Goal: Information Seeking & Learning: Learn about a topic

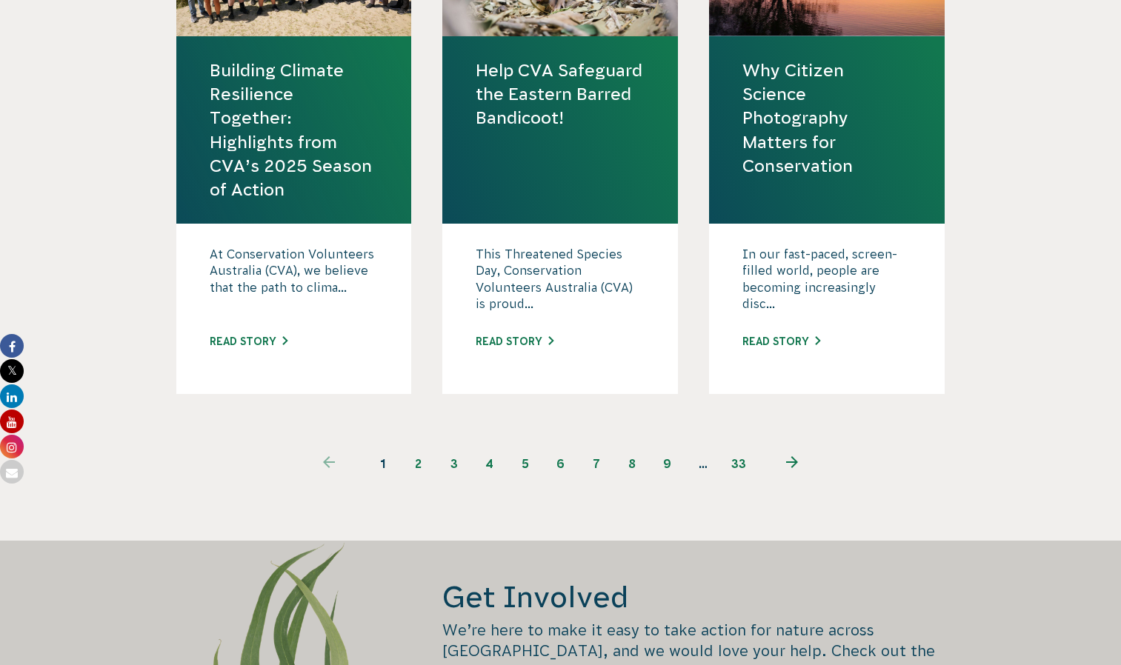
scroll to position [1839, 0]
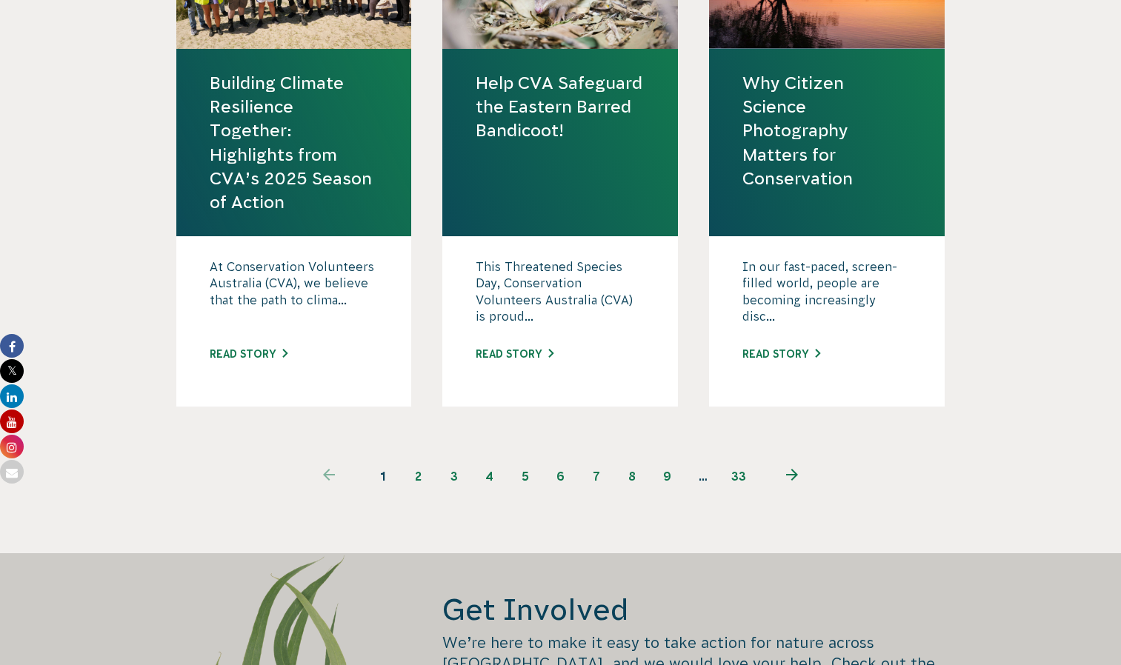
click at [420, 474] on link "2" at bounding box center [419, 477] width 36 height 36
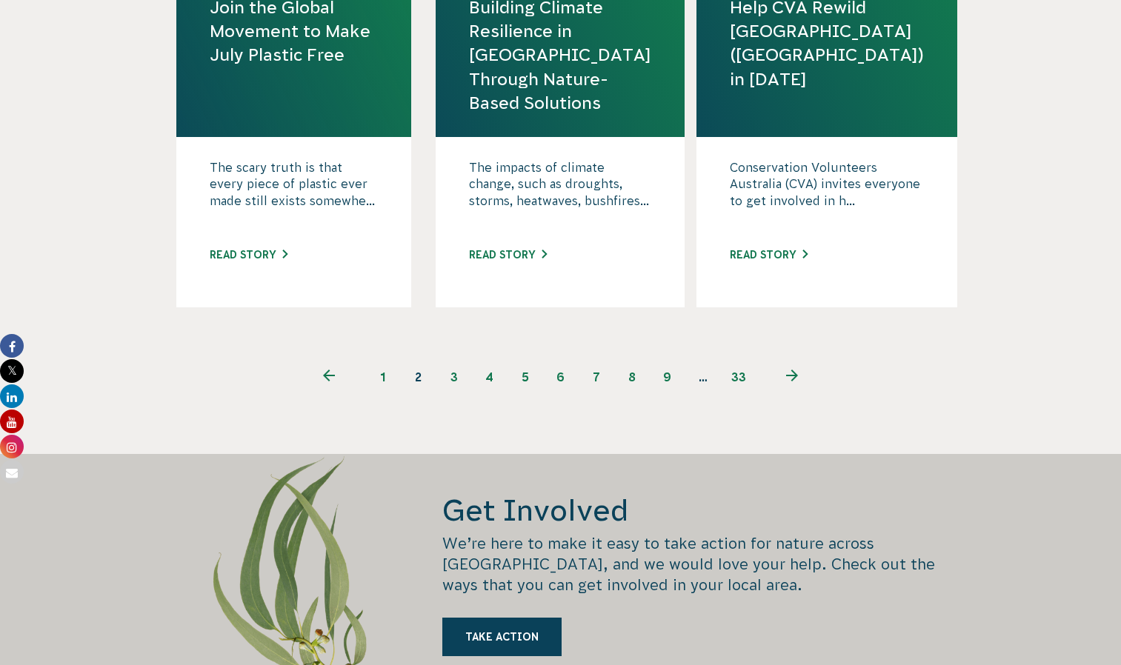
scroll to position [1884, 0]
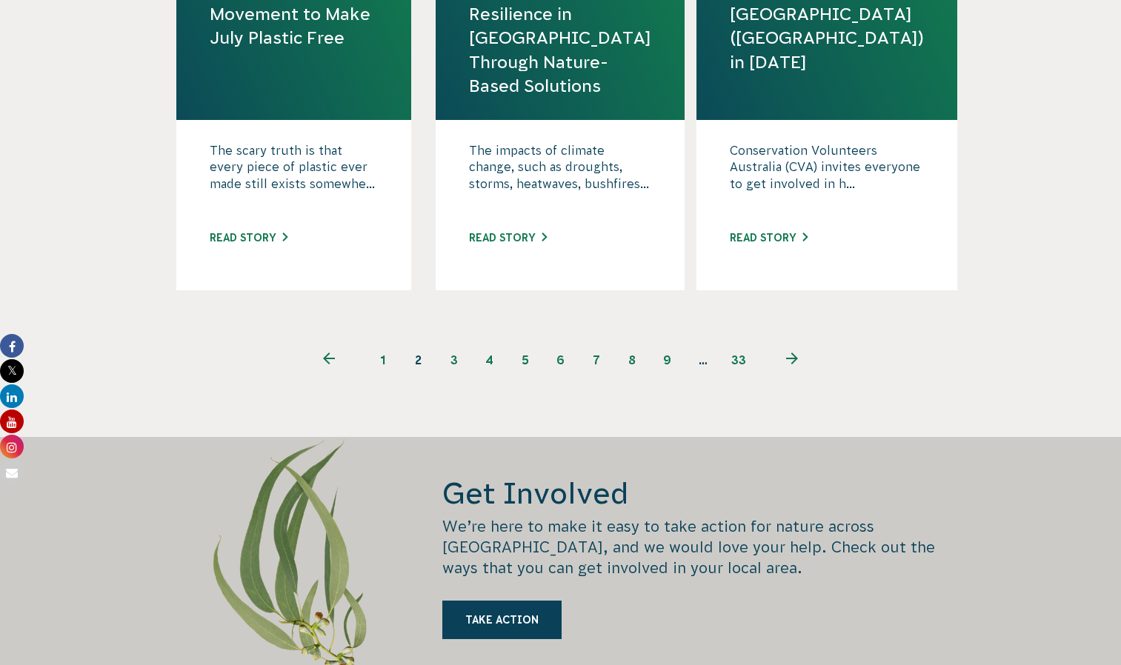
click at [454, 360] on link "3" at bounding box center [454, 360] width 36 height 36
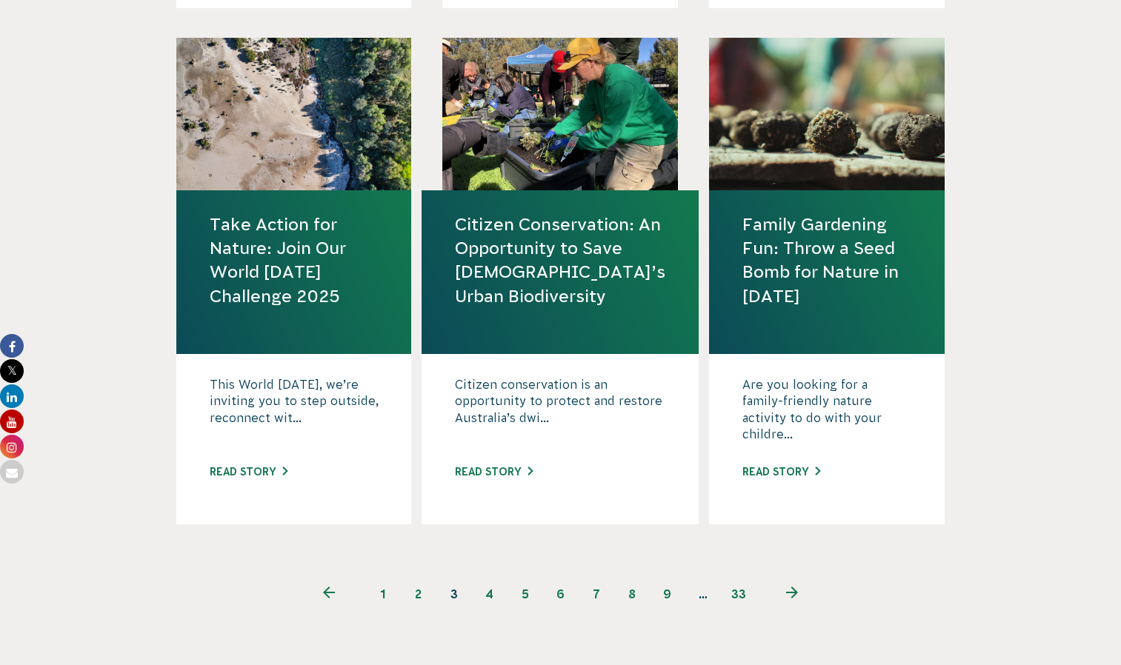
scroll to position [1652, 0]
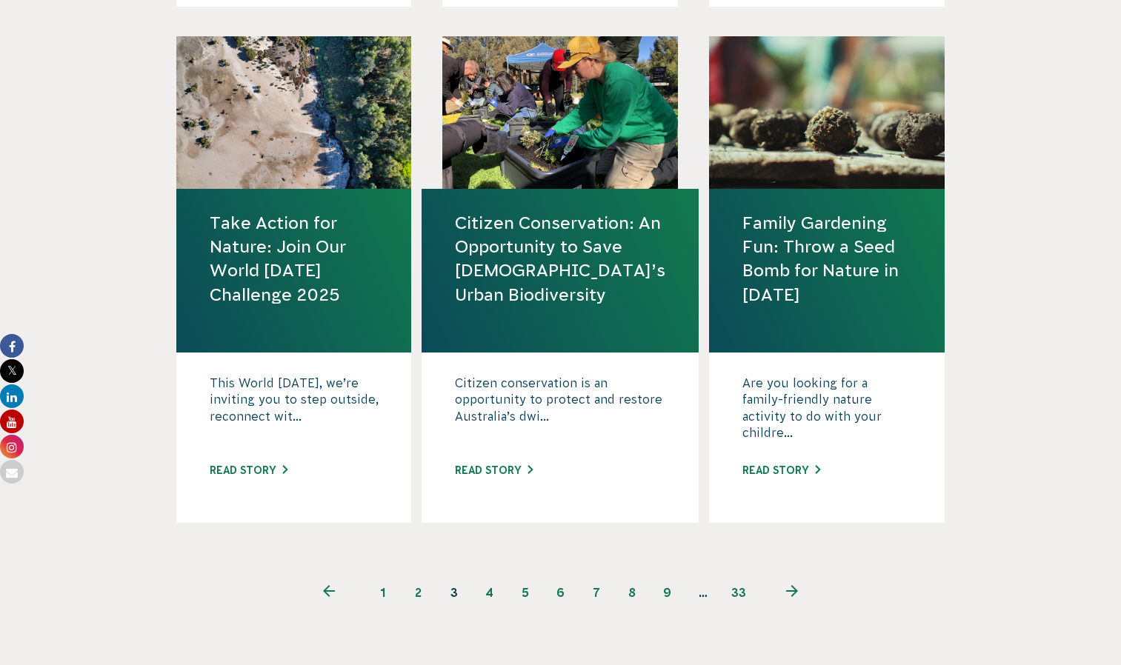
click at [490, 595] on link "4" at bounding box center [490, 593] width 36 height 36
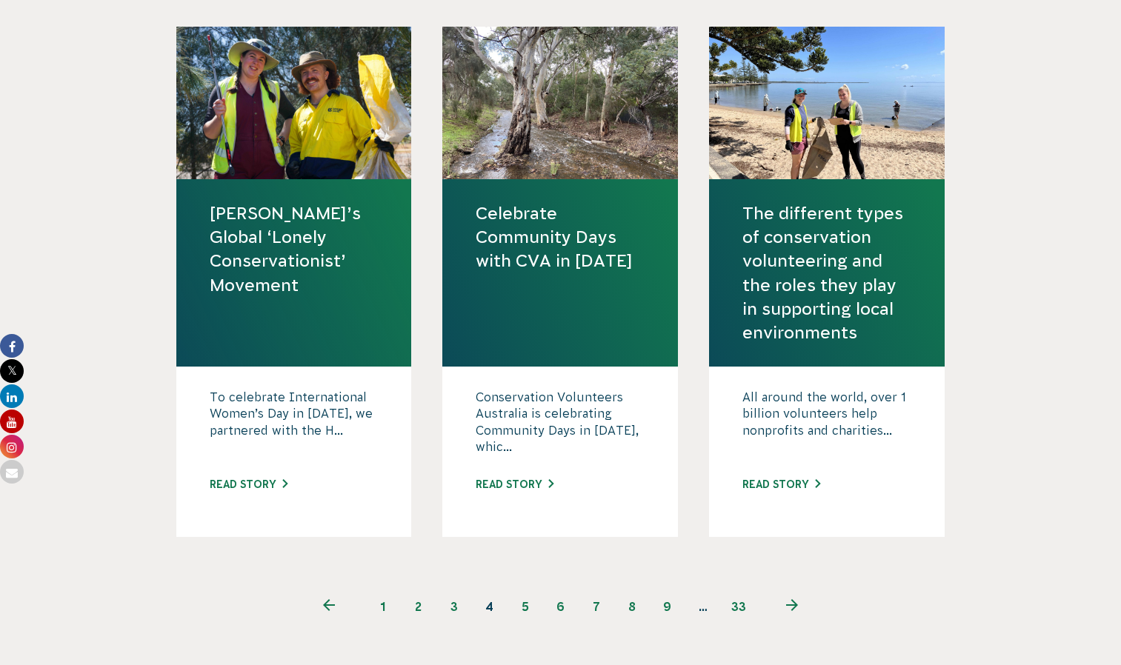
scroll to position [1757, 0]
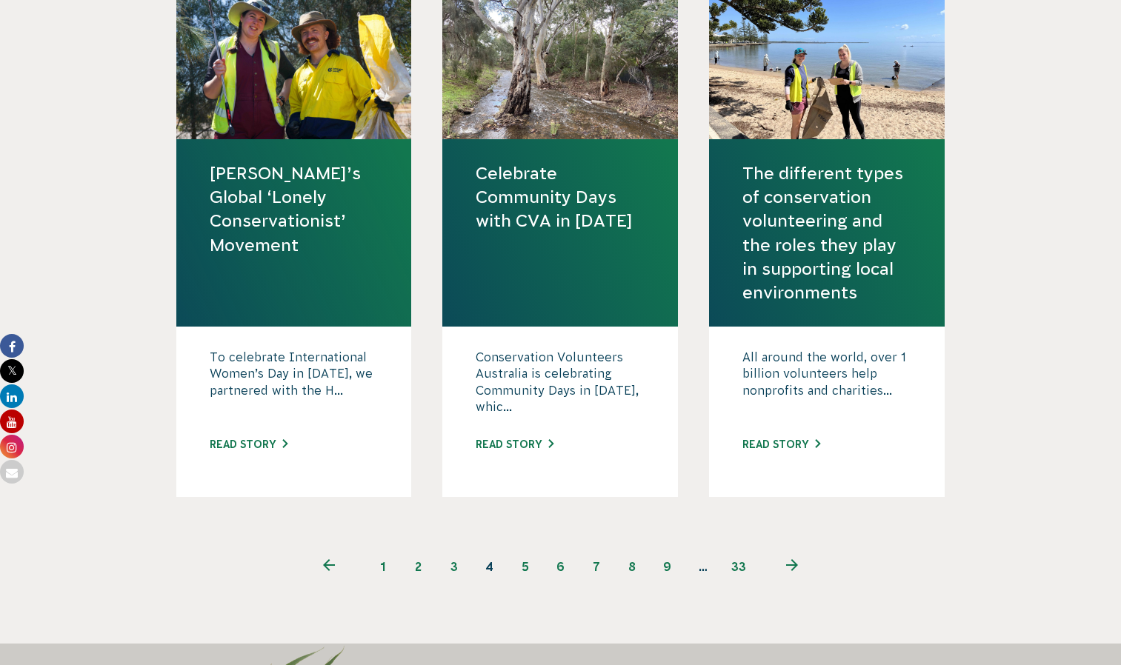
click at [524, 561] on link "5" at bounding box center [526, 567] width 36 height 36
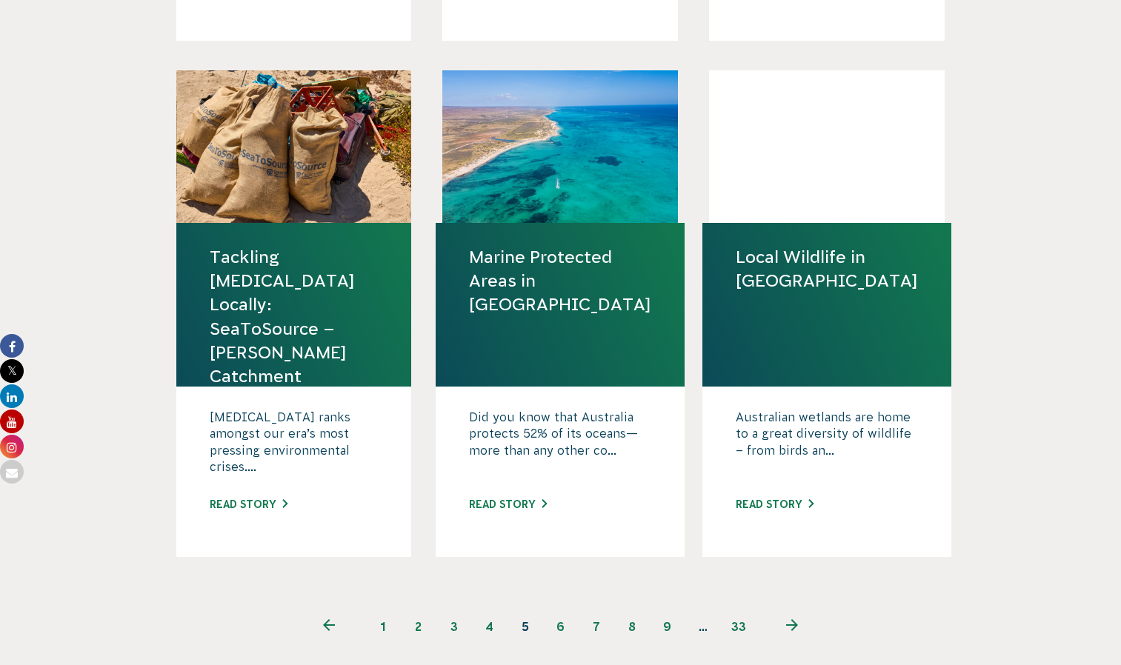
scroll to position [1618, 0]
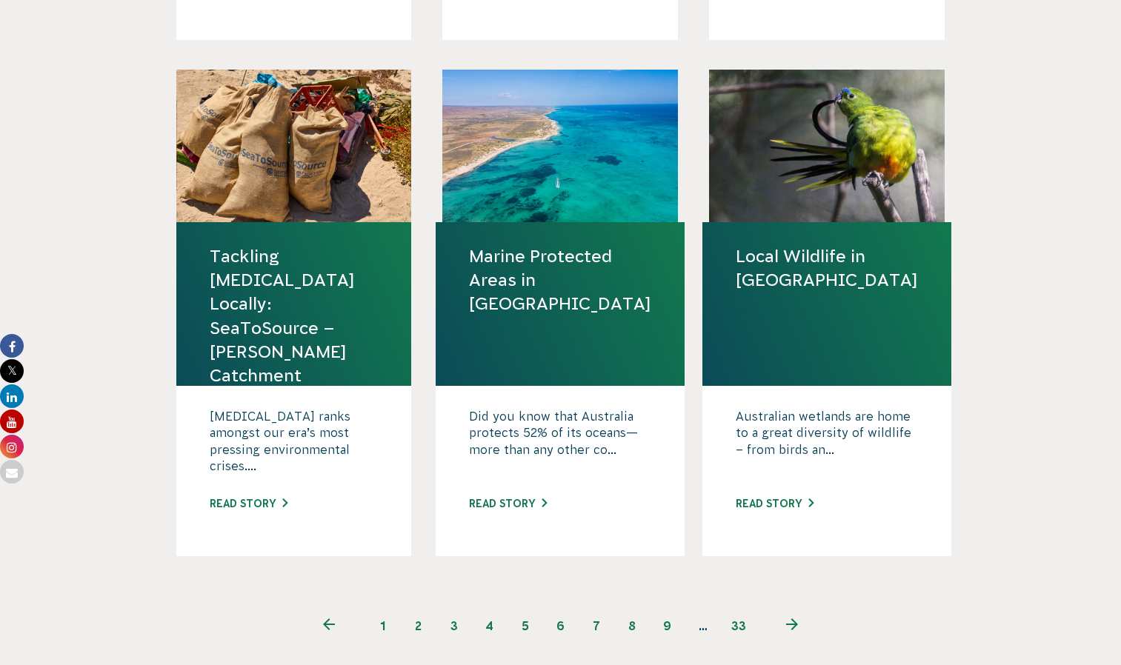
click at [525, 628] on span "5" at bounding box center [526, 626] width 36 height 36
click at [563, 628] on link "6" at bounding box center [561, 626] width 36 height 36
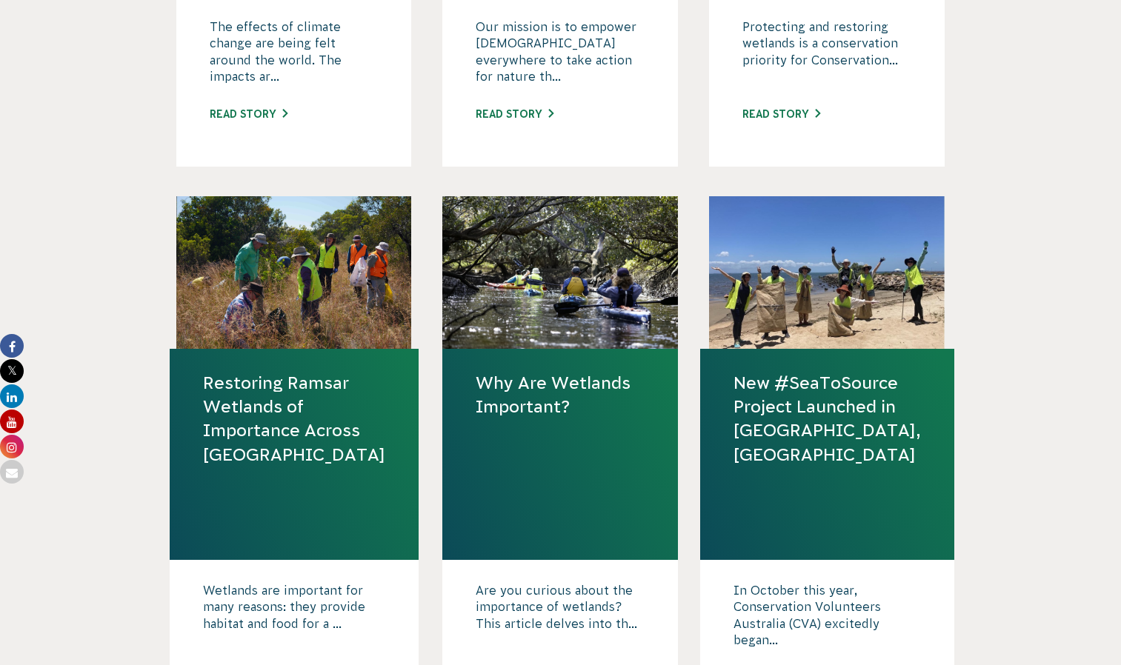
scroll to position [1023, 0]
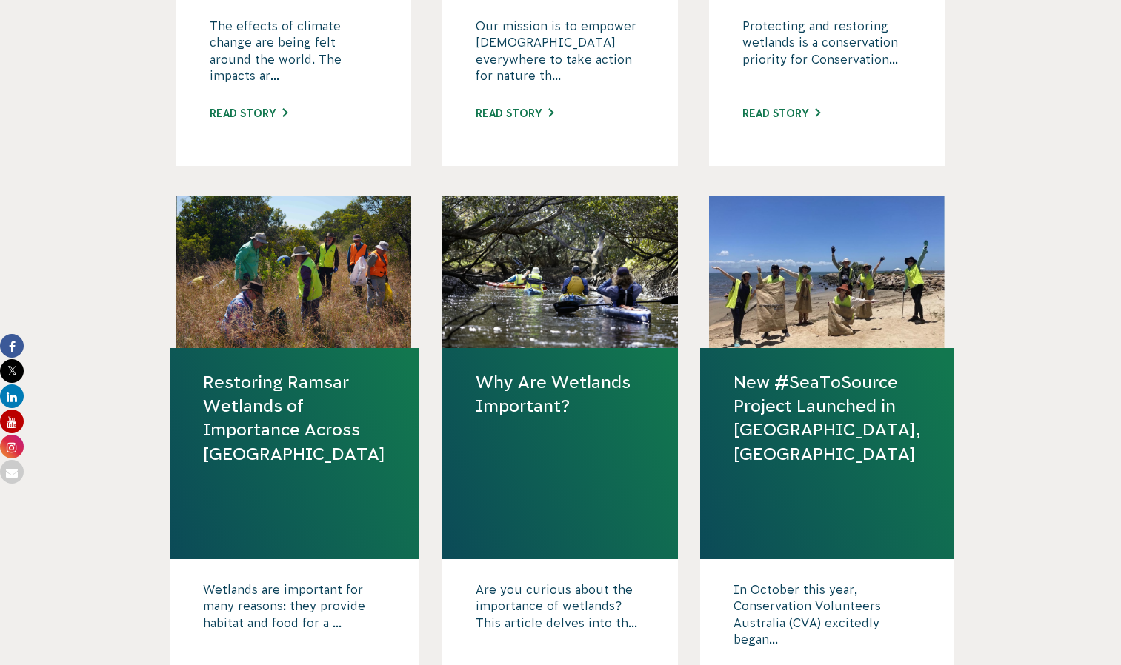
click at [270, 407] on link "Restoring Ramsar Wetlands of Importance Across Australia" at bounding box center [294, 418] width 182 height 96
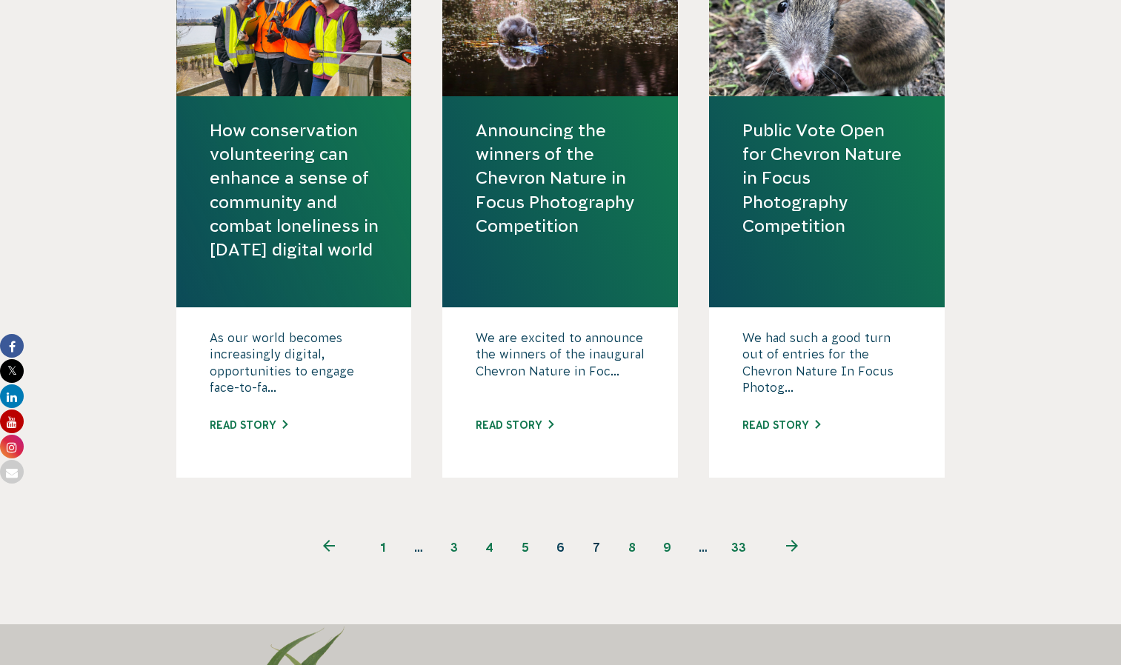
scroll to position [1842, 0]
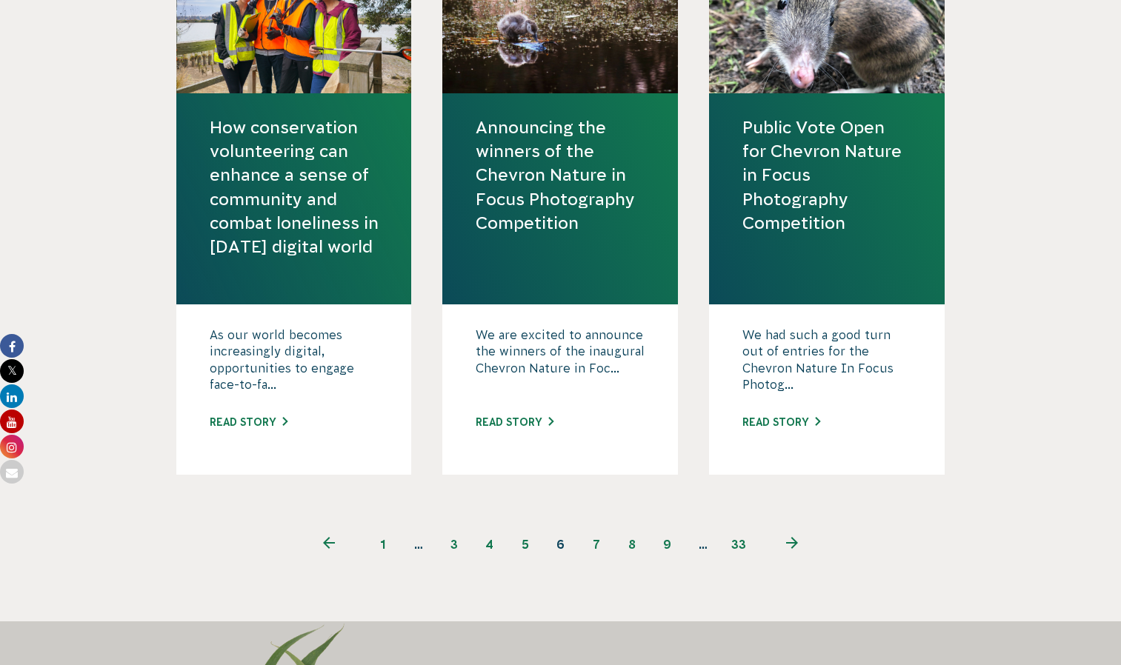
click at [633, 542] on link "8" at bounding box center [632, 545] width 36 height 36
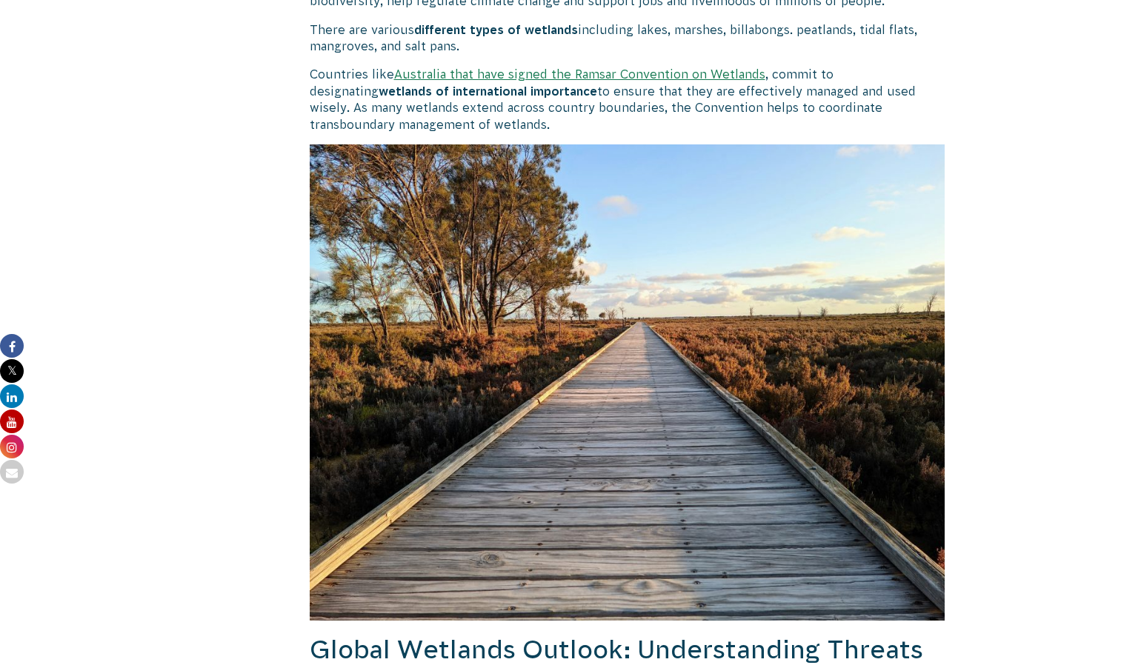
scroll to position [1833, 0]
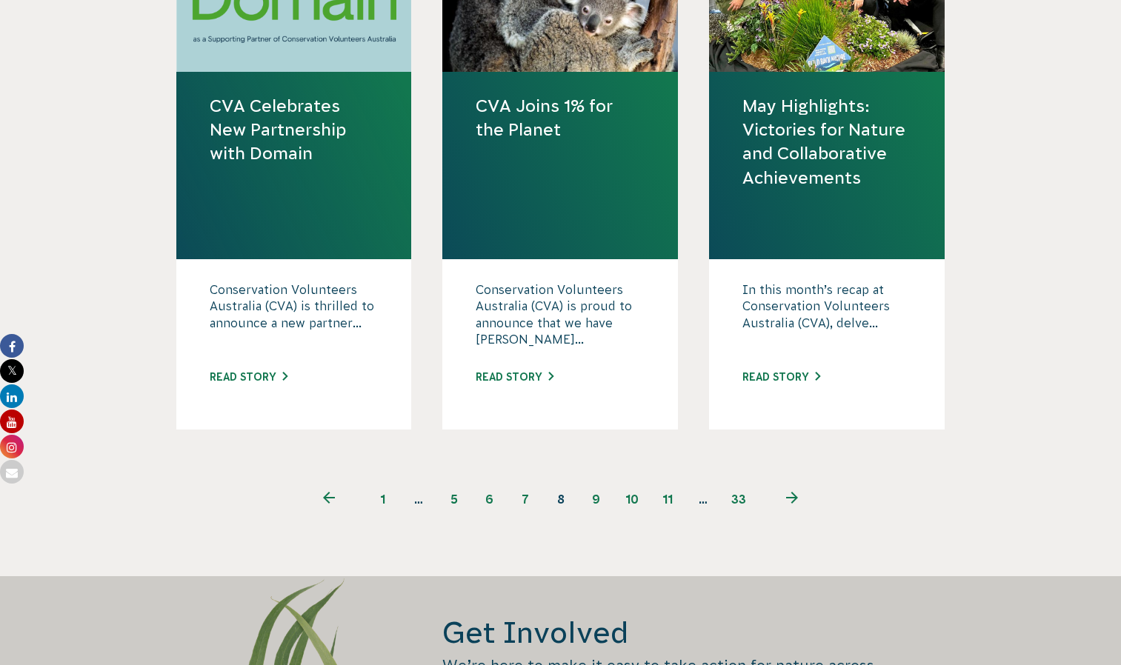
scroll to position [1817, 0]
click at [596, 496] on link "9" at bounding box center [597, 499] width 36 height 36
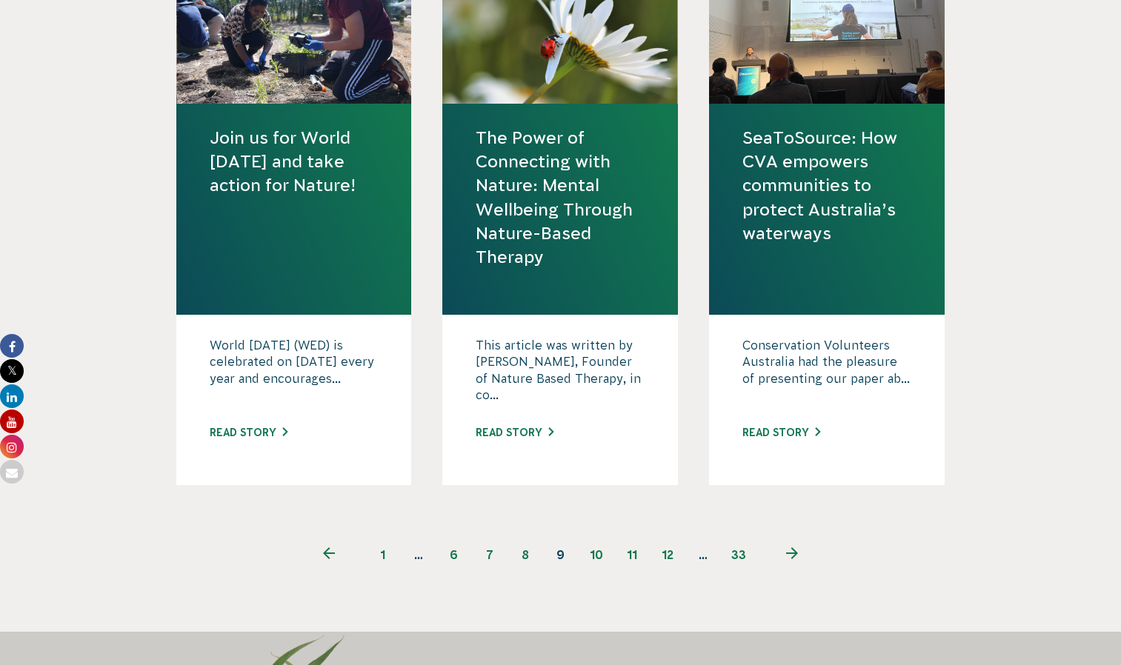
scroll to position [1832, 0]
click at [597, 553] on link "10" at bounding box center [597, 554] width 36 height 36
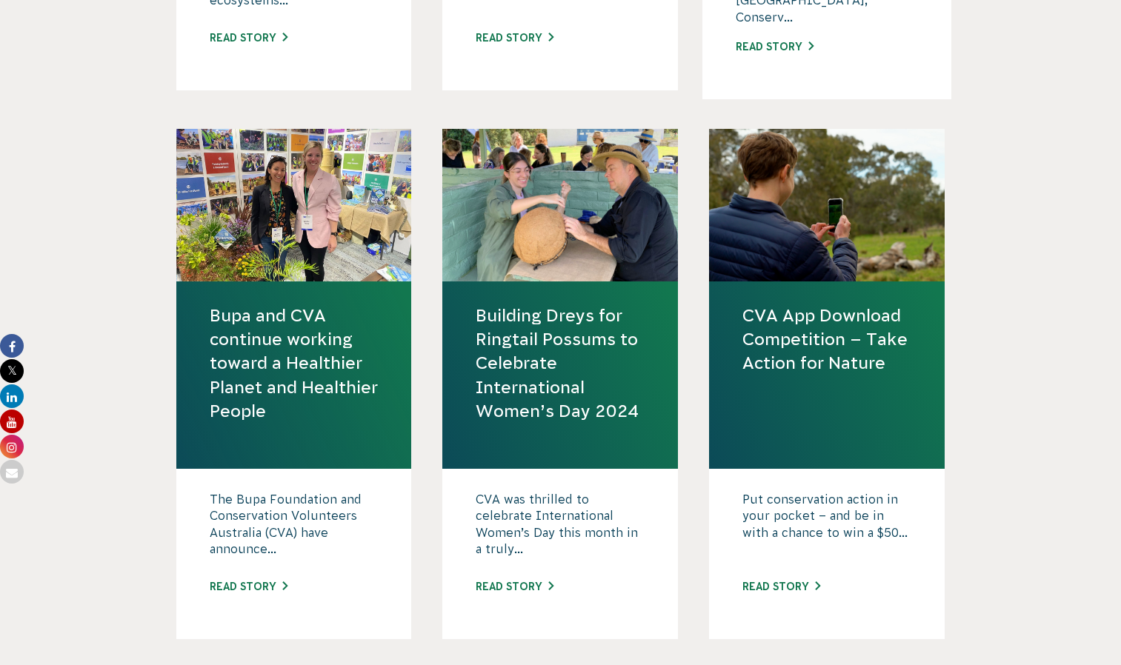
scroll to position [1616, 0]
click at [521, 580] on link "Read story" at bounding box center [515, 586] width 78 height 12
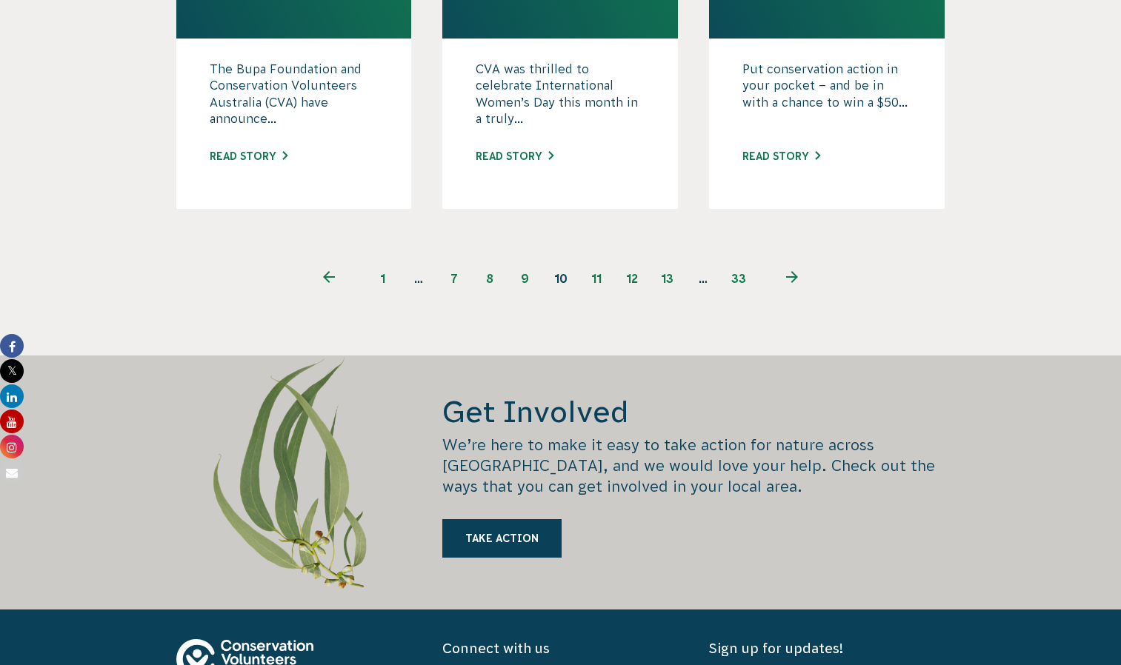
scroll to position [2046, 0]
click at [591, 267] on link "11" at bounding box center [597, 278] width 36 height 36
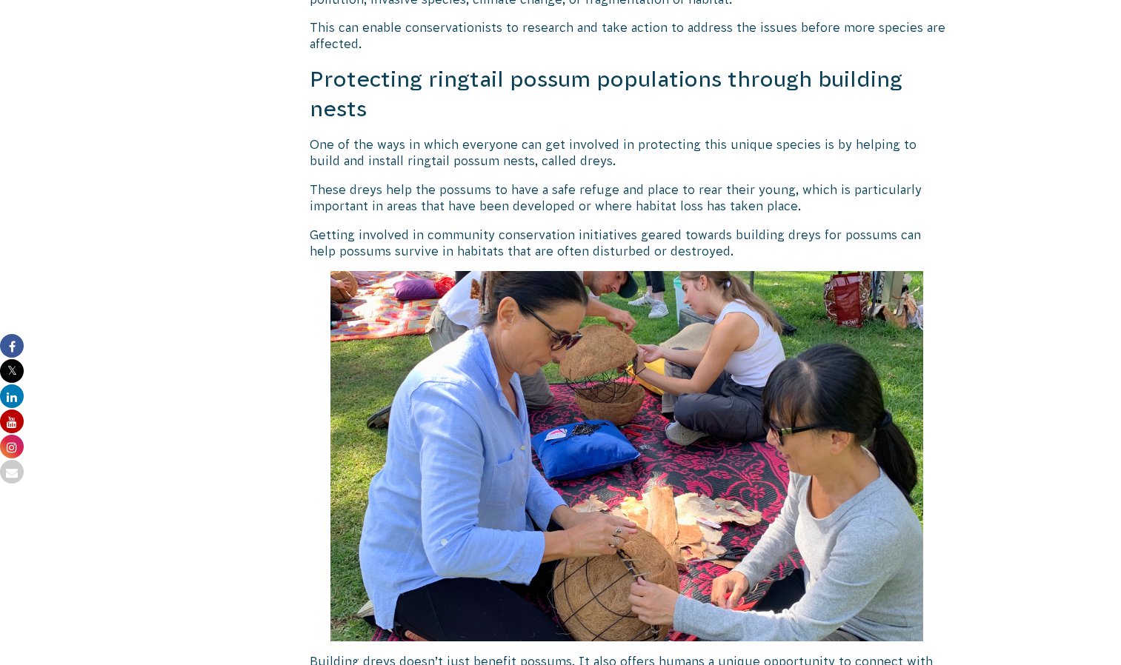
scroll to position [2303, 0]
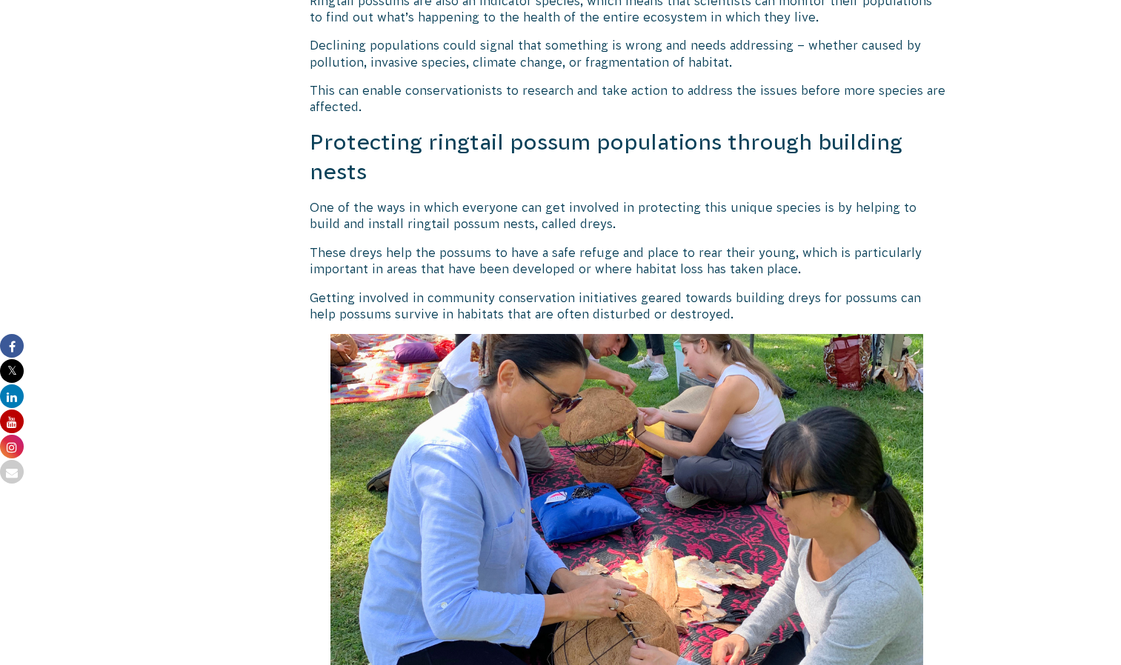
click at [623, 581] on img at bounding box center [626, 519] width 593 height 370
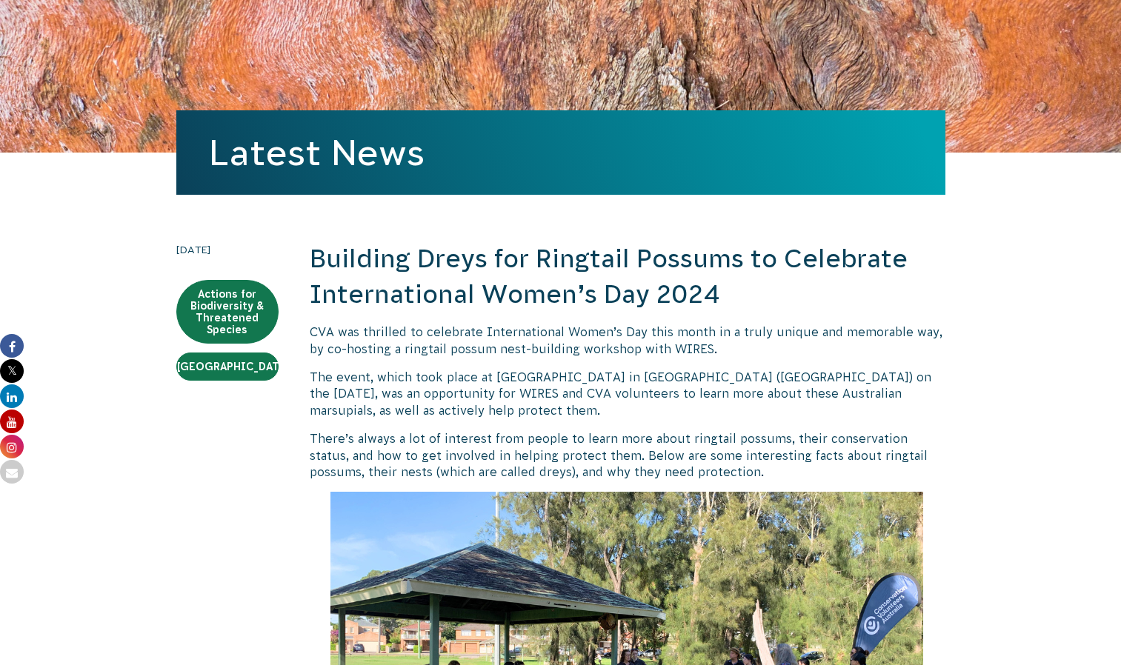
scroll to position [0, 0]
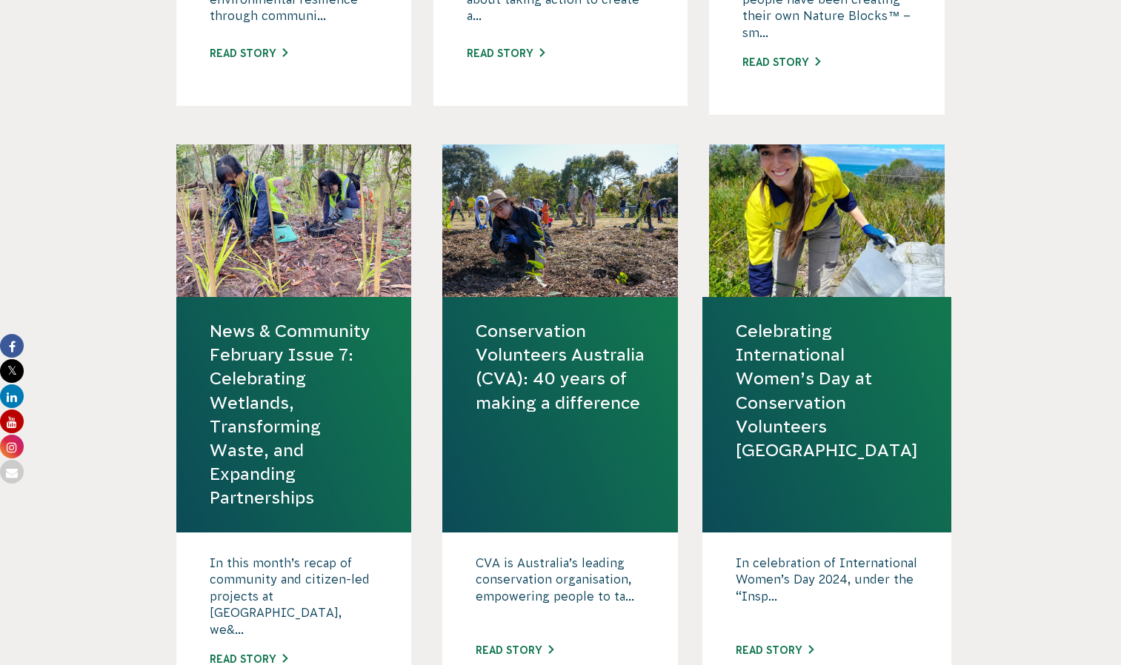
scroll to position [1180, 0]
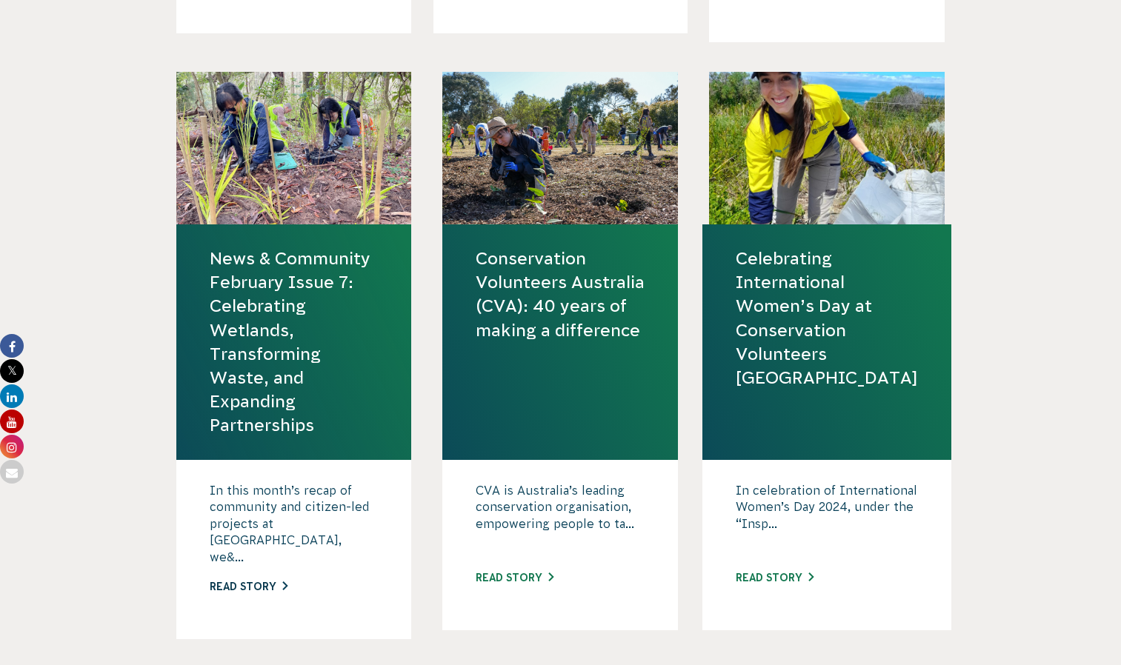
click at [268, 581] on link "Read story" at bounding box center [249, 587] width 78 height 12
click at [808, 381] on link "Celebrating International Women’s Day at Conservation Volunteers Australia" at bounding box center [827, 318] width 182 height 143
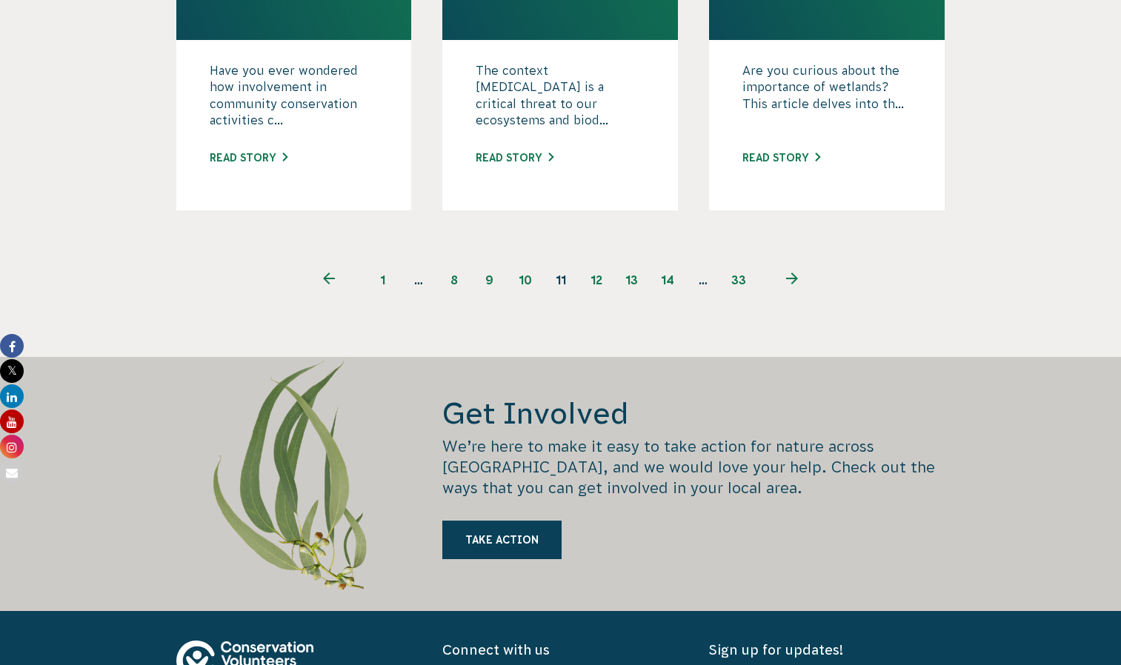
scroll to position [2198, 0]
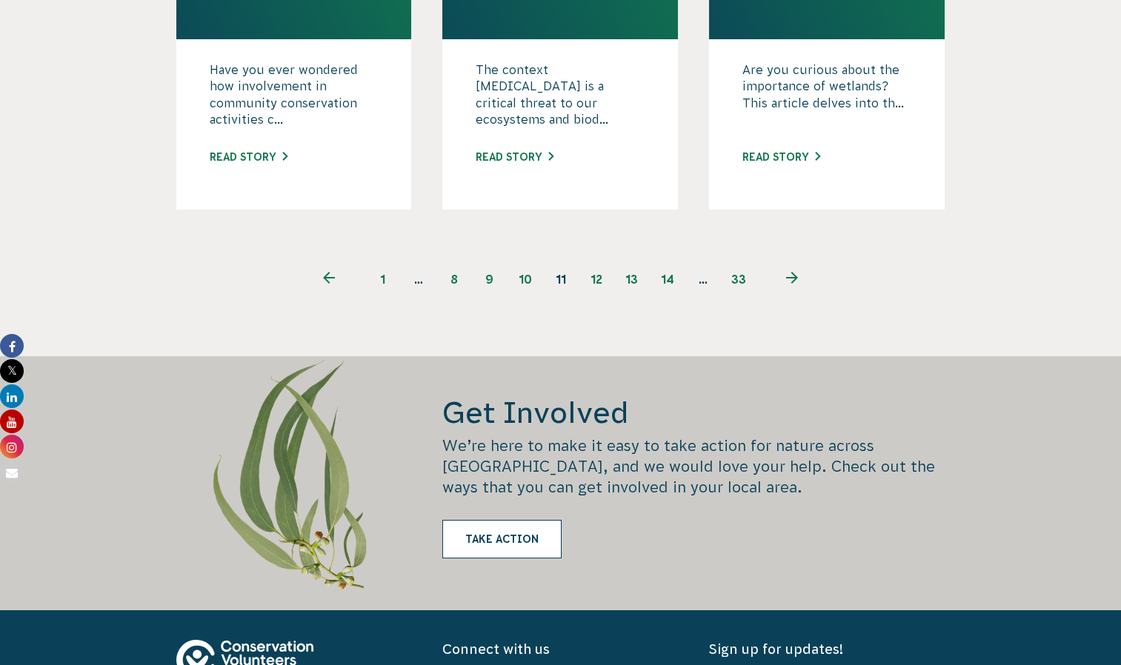
click at [525, 522] on link "Take Action" at bounding box center [501, 539] width 119 height 39
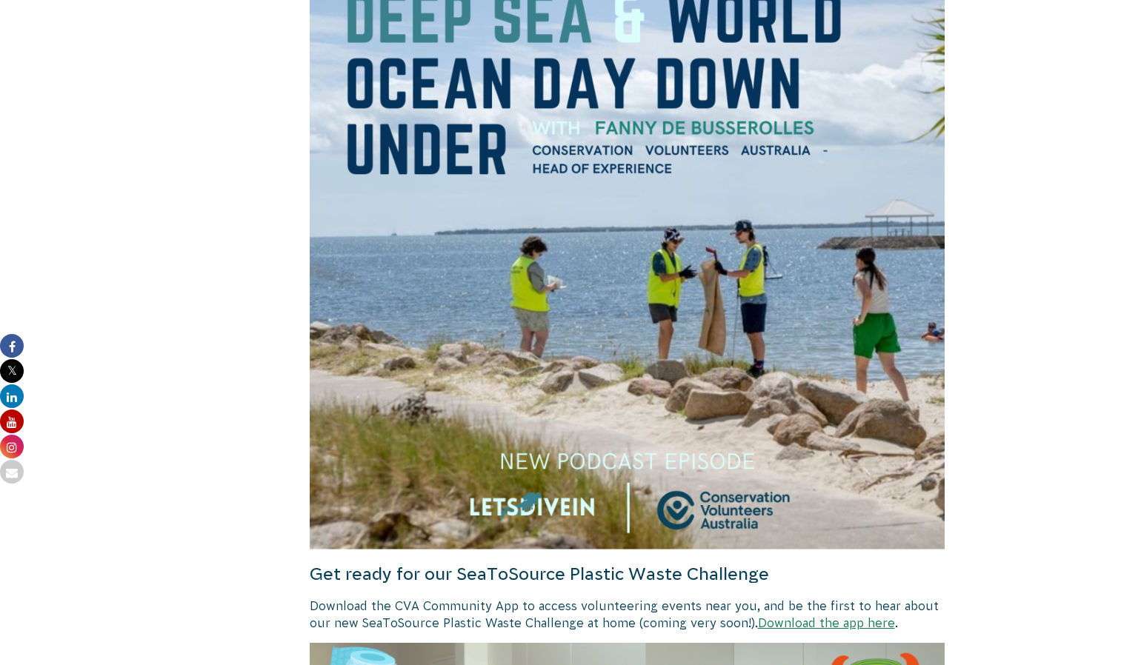
scroll to position [3179, 0]
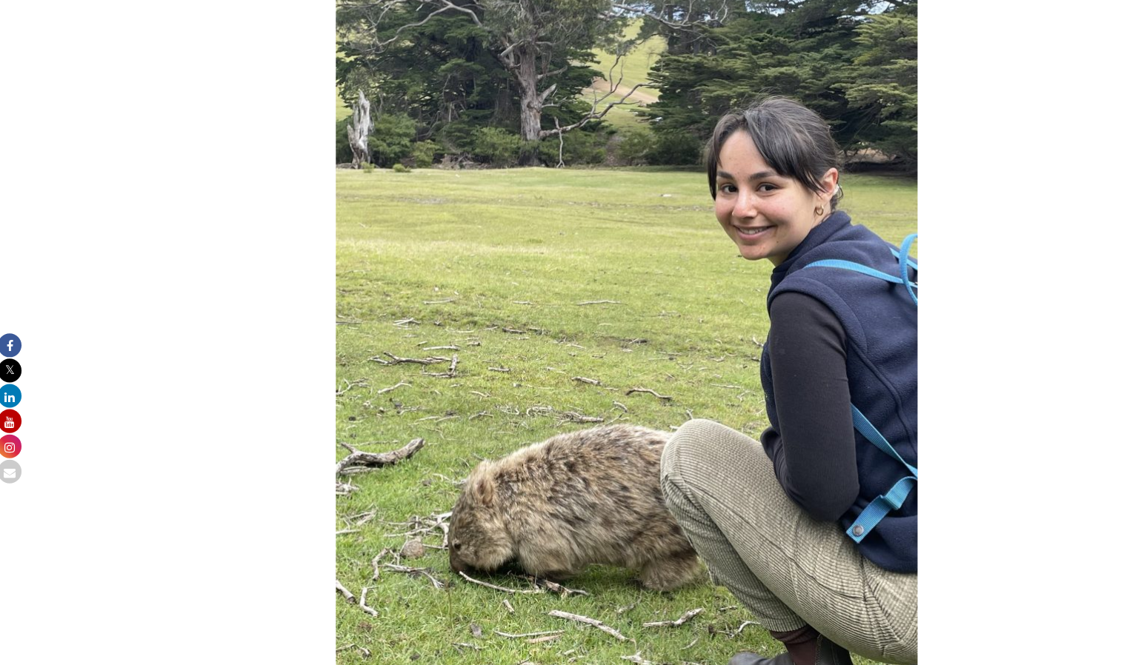
scroll to position [5230, 0]
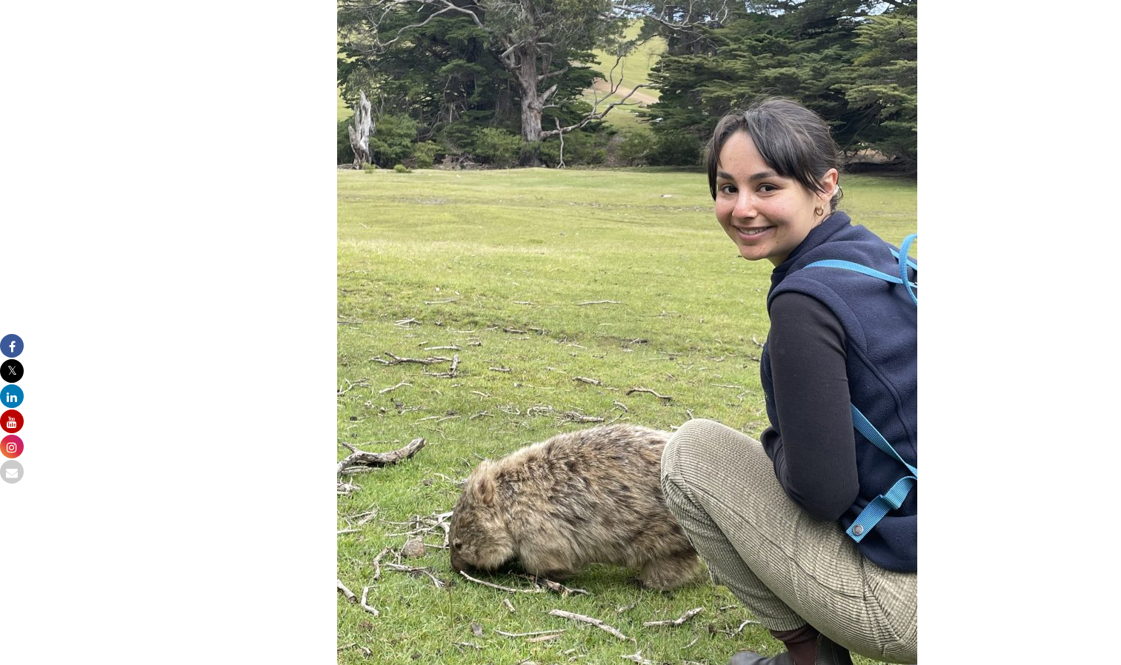
click at [808, 381] on img at bounding box center [627, 341] width 580 height 759
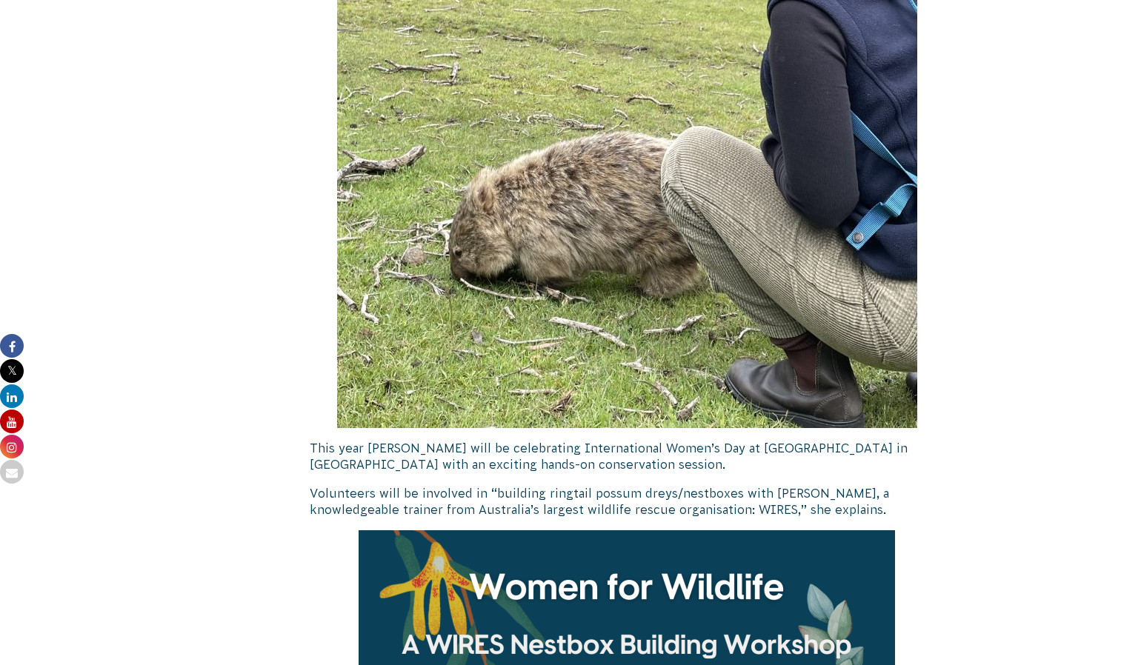
scroll to position [5492, 0]
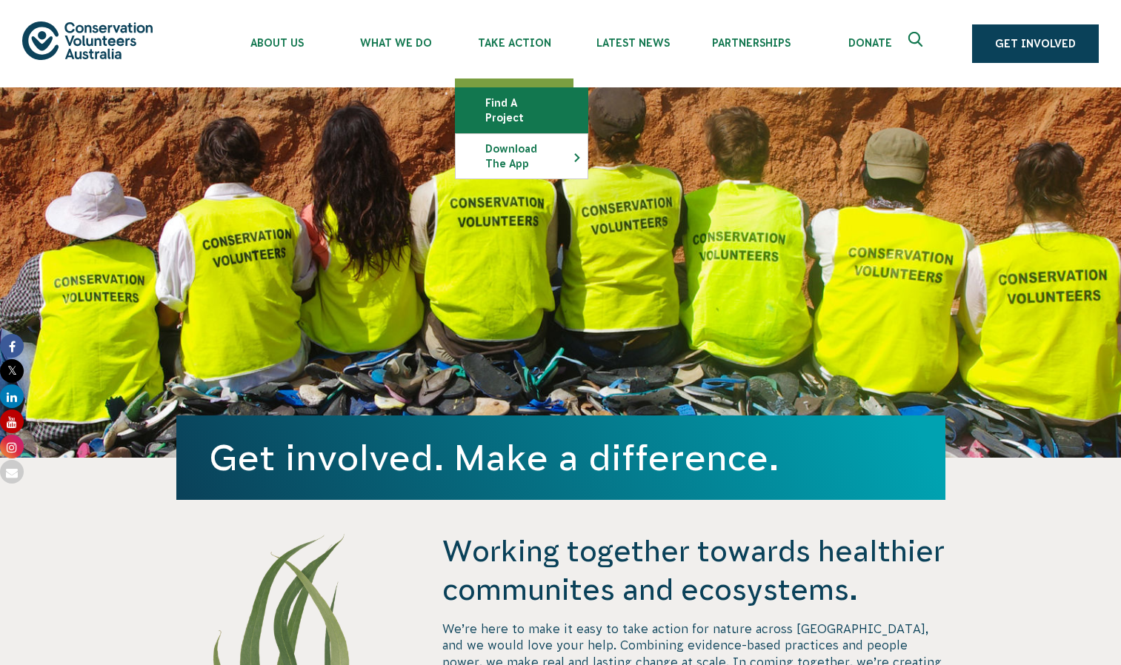
click at [529, 101] on link "Find a project" at bounding box center [522, 110] width 132 height 44
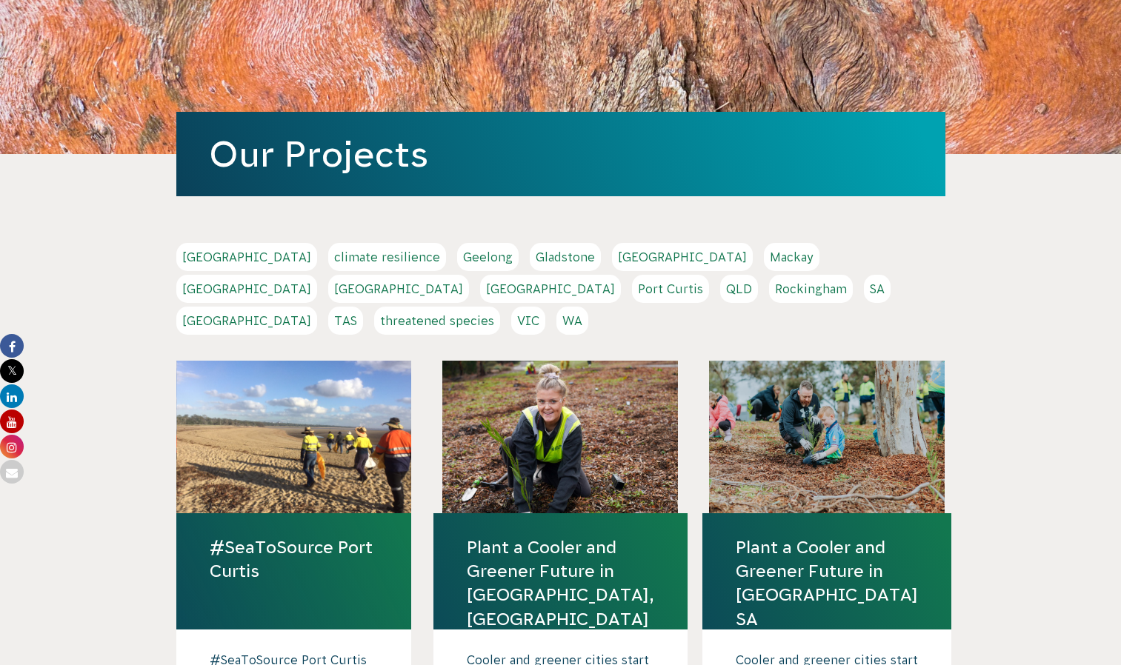
scroll to position [125, 0]
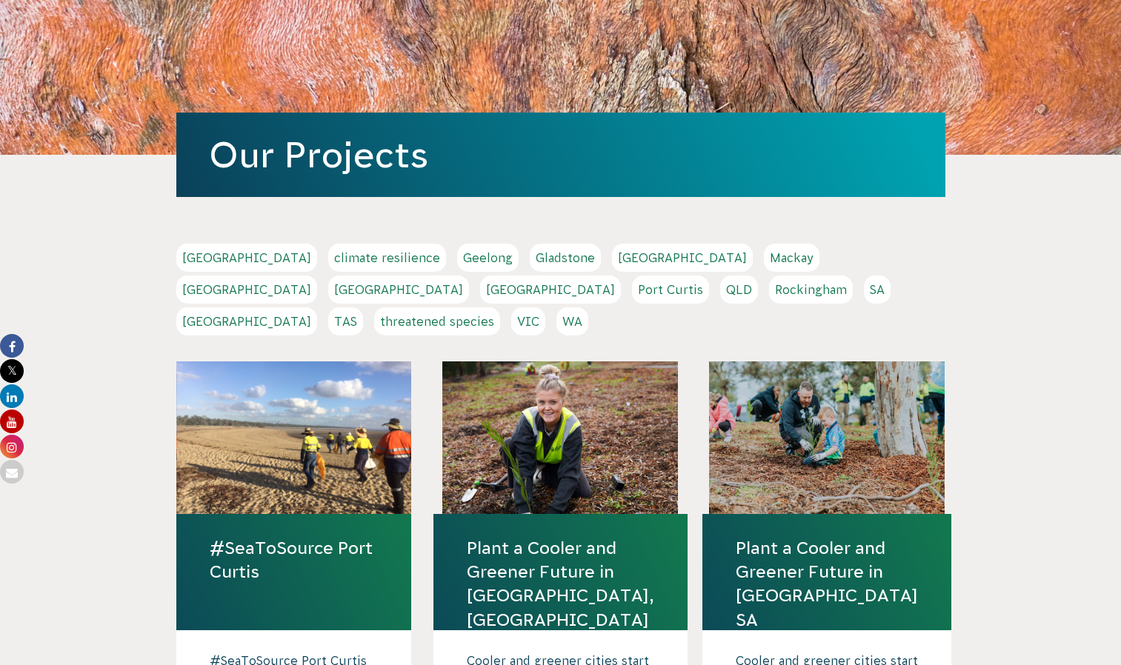
click at [469, 276] on link "NSW" at bounding box center [398, 290] width 141 height 28
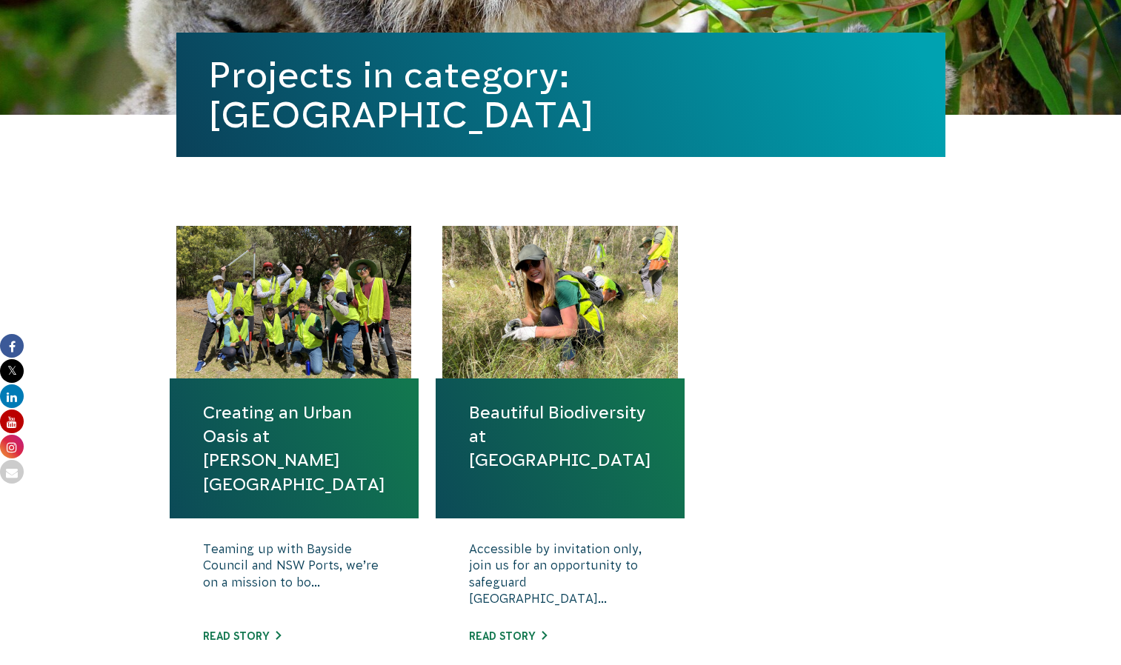
scroll to position [344, 0]
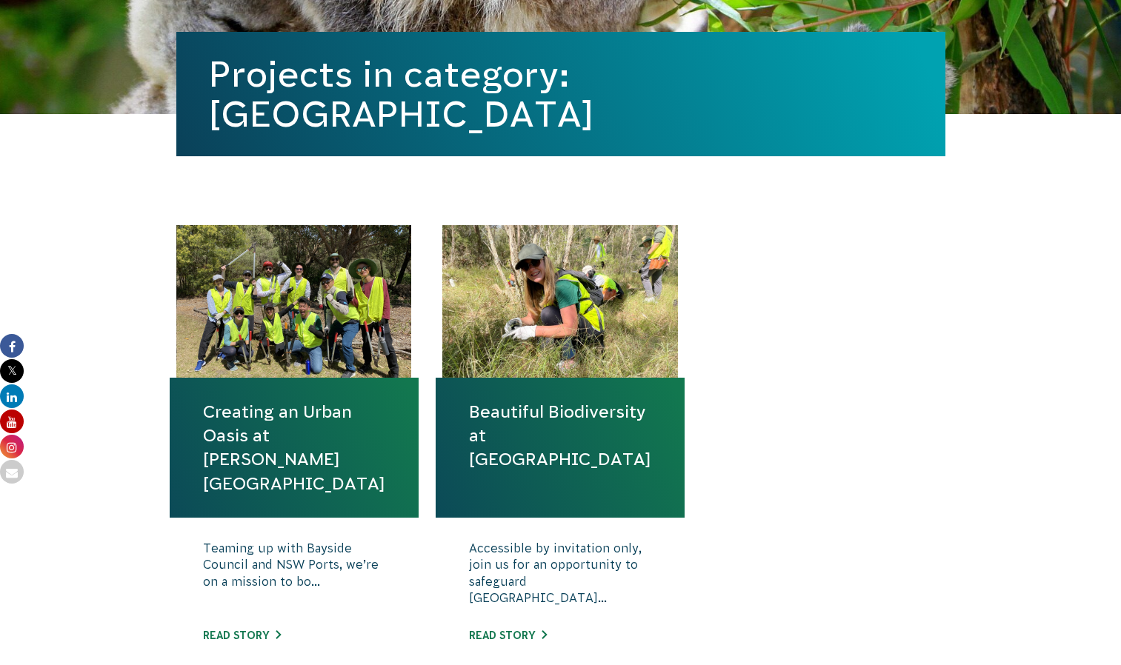
click at [308, 328] on div at bounding box center [294, 301] width 236 height 153
click at [305, 433] on link "Creating an Urban Oasis at [PERSON_NAME][GEOGRAPHIC_DATA]" at bounding box center [294, 448] width 182 height 96
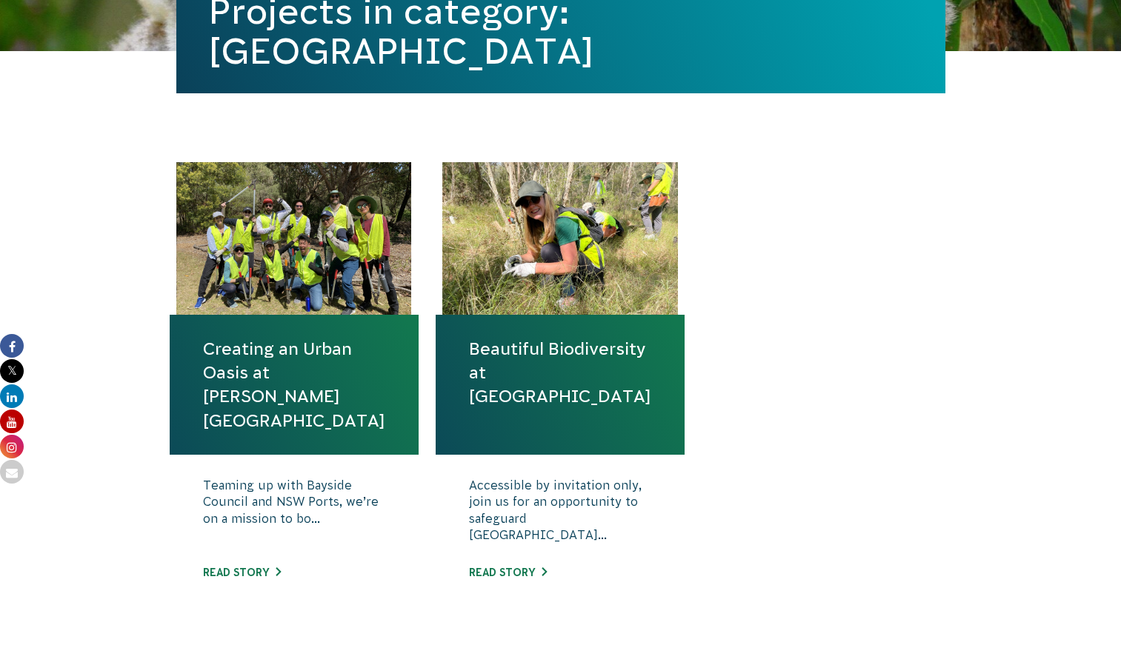
scroll to position [408, 0]
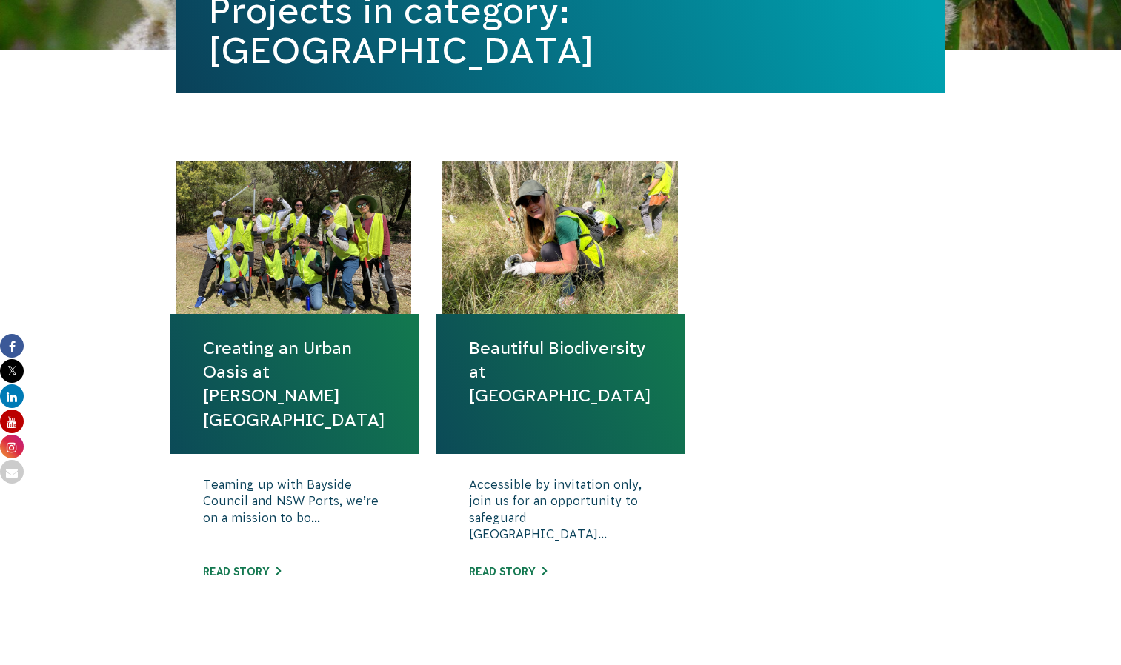
click at [551, 395] on link "Beautiful Biodiversity at Londonderry Woodland" at bounding box center [560, 372] width 182 height 72
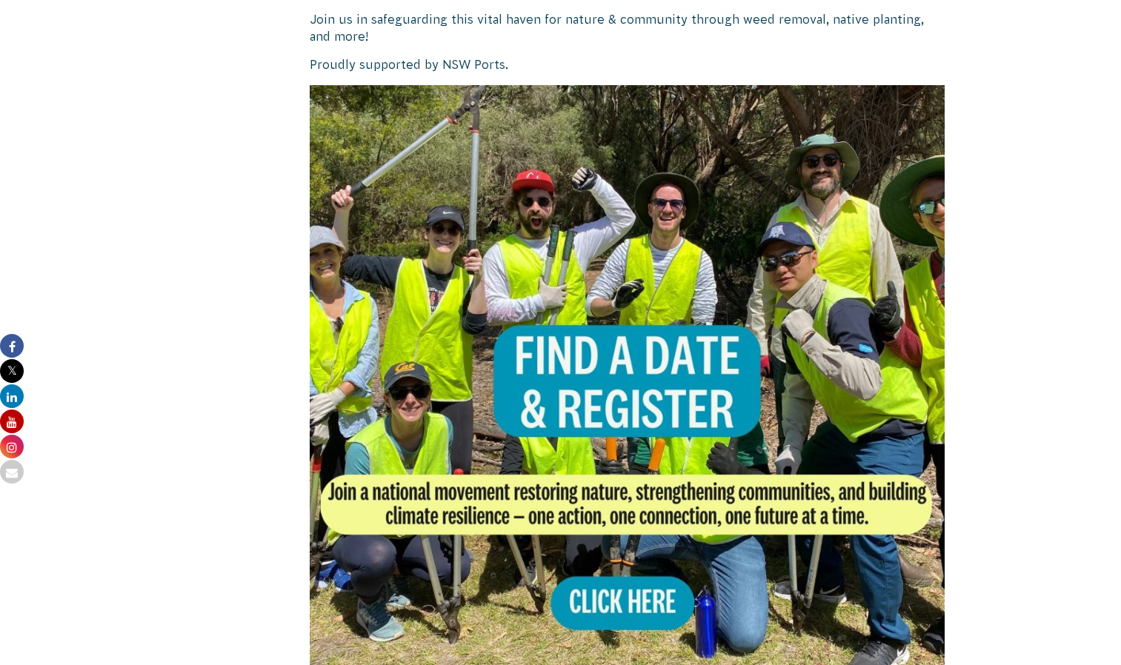
scroll to position [835, 0]
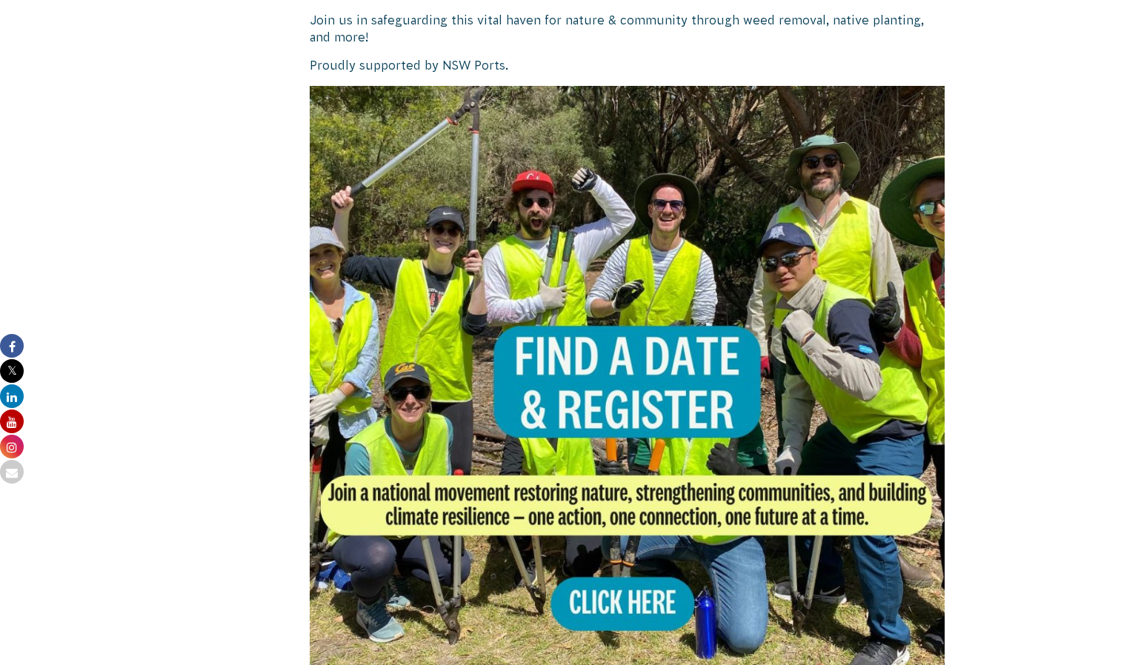
click at [634, 571] on img at bounding box center [628, 404] width 636 height 636
